Goal: Find specific page/section: Find specific page/section

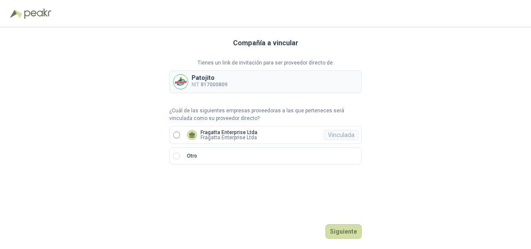
click at [212, 133] on p "Fragatta Enterprise Ltda" at bounding box center [228, 132] width 57 height 5
click at [337, 230] on button "Ingresar" at bounding box center [345, 231] width 34 height 15
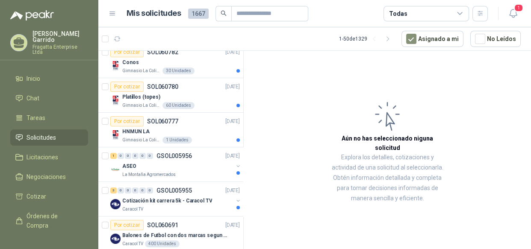
scroll to position [163, 0]
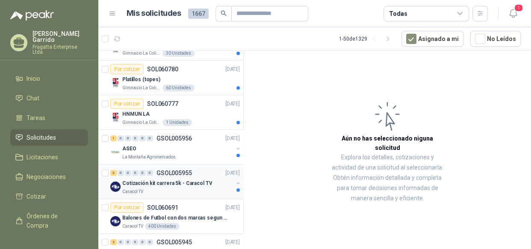
click at [173, 185] on p "Cotización kit carrera 5k - Caracol TV" at bounding box center [167, 183] width 90 height 8
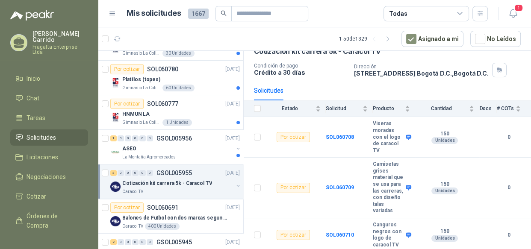
scroll to position [64, 0]
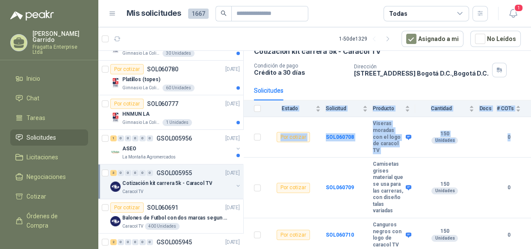
drag, startPoint x: 522, startPoint y: 132, endPoint x: 530, endPoint y: 93, distance: 40.5
click at [530, 93] on section "GSOL005955 Caracol TV [DATE] Cotización kit carrera 5k - Caracol TV Condición d…" at bounding box center [386, 151] width 287 height 201
click at [176, 154] on div "La Montaña Agromercados" at bounding box center [177, 157] width 111 height 7
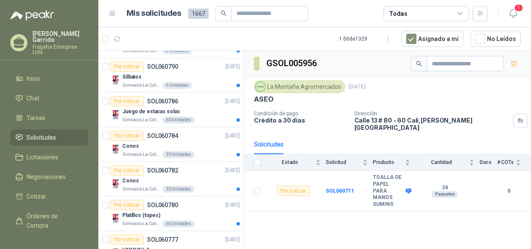
scroll to position [14, 0]
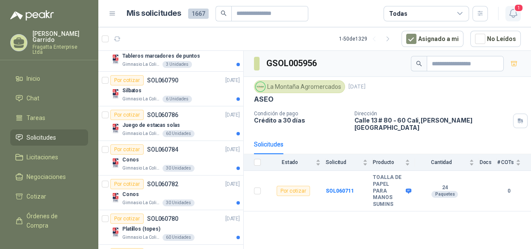
click at [510, 13] on icon "button" at bounding box center [512, 13] width 11 height 11
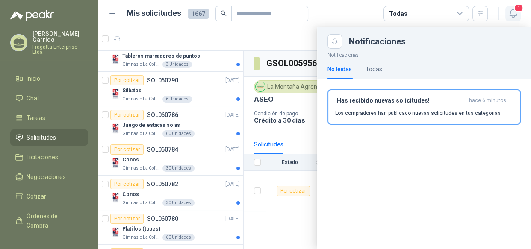
click at [510, 13] on icon "button" at bounding box center [512, 13] width 11 height 11
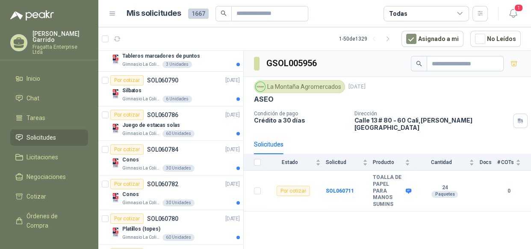
scroll to position [0, 0]
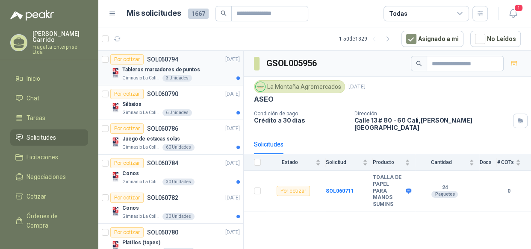
click at [193, 66] on div "Tableros marcadores de puntos" at bounding box center [180, 70] width 117 height 10
